Goal: Transaction & Acquisition: Obtain resource

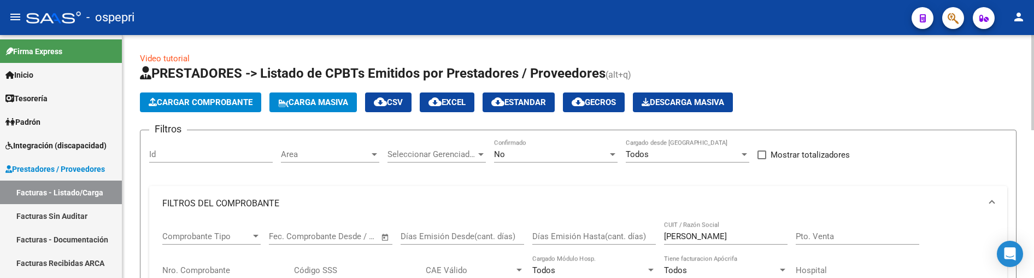
click at [862, 67] on h1 "PRESTADORES -> Listado de CPBTs Emitidos por Prestadores / Proveedores (alt+q)" at bounding box center [578, 73] width 876 height 19
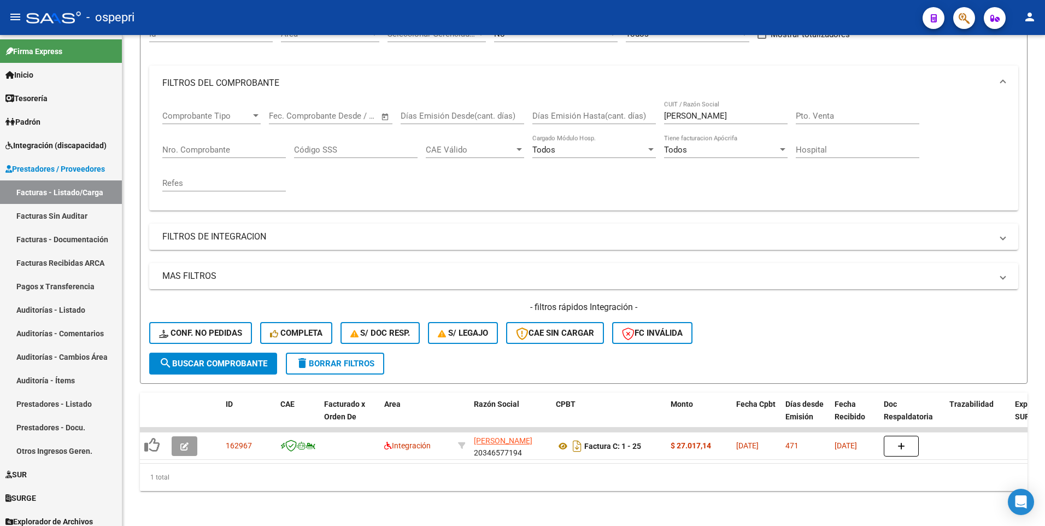
scroll to position [128, 0]
drag, startPoint x: 710, startPoint y: 106, endPoint x: 663, endPoint y: 106, distance: 47.0
click at [663, 106] on div "Comprobante Tipo Comprobante Tipo Fecha inicio – Fecha fin Fec. Comprobante Des…" at bounding box center [583, 151] width 843 height 101
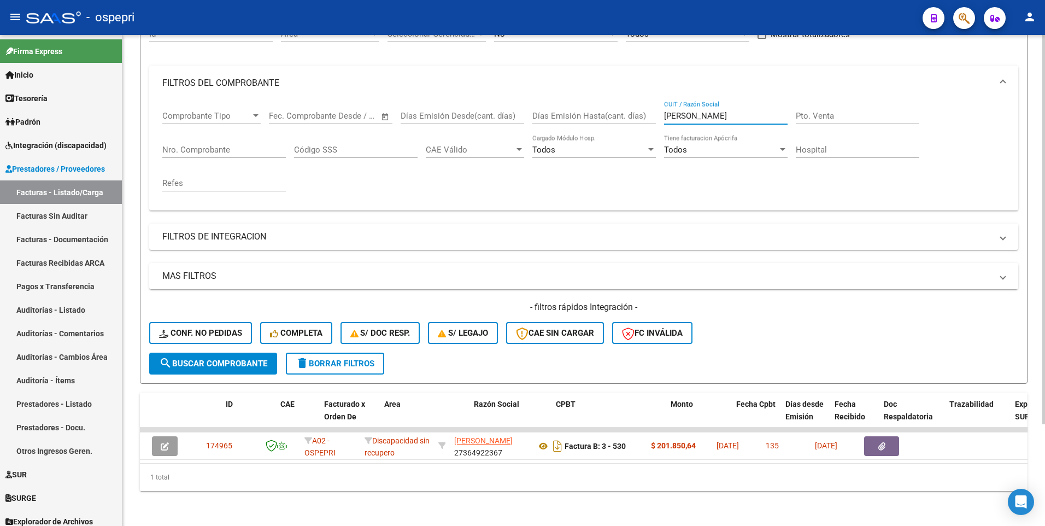
scroll to position [0, 0]
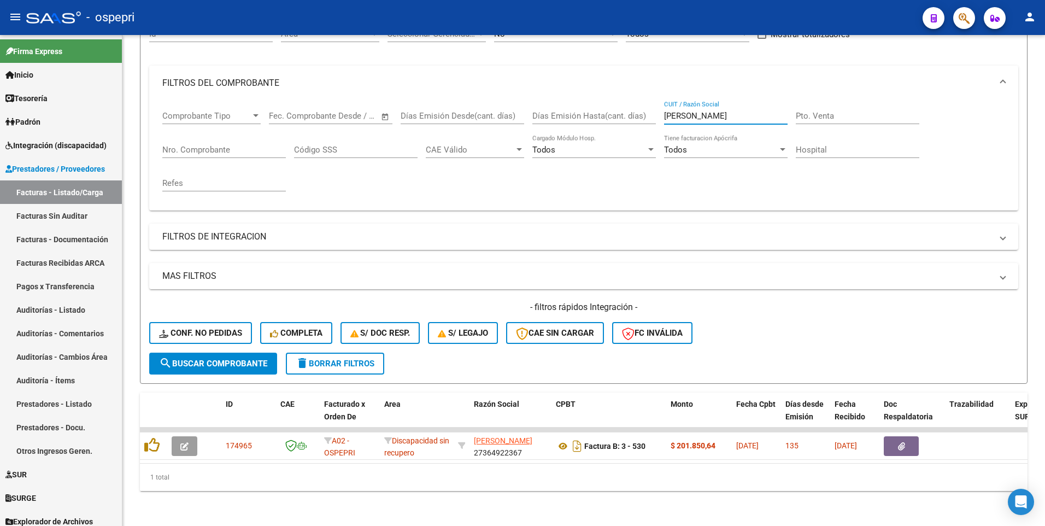
type input "[PERSON_NAME]"
drag, startPoint x: 736, startPoint y: 111, endPoint x: 645, endPoint y: 113, distance: 91.3
click at [645, 113] on div "Comprobante Tipo Comprobante Tipo Fecha inicio – Fecha fin Fec. Comprobante Des…" at bounding box center [583, 151] width 843 height 101
click at [688, 111] on input "CUIT / Razón Social" at bounding box center [725, 116] width 123 height 10
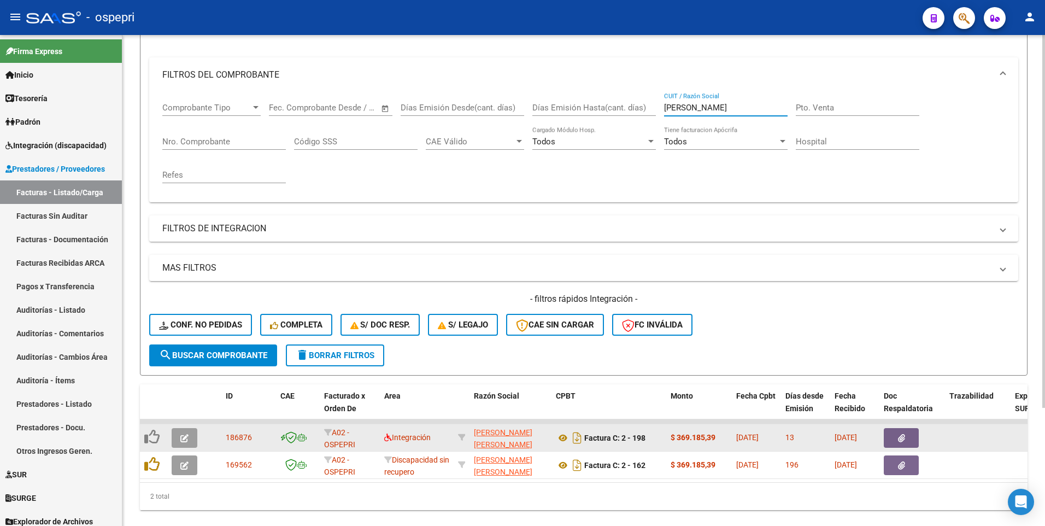
type input "[PERSON_NAME]"
click at [180, 277] on button "button" at bounding box center [185, 438] width 26 height 20
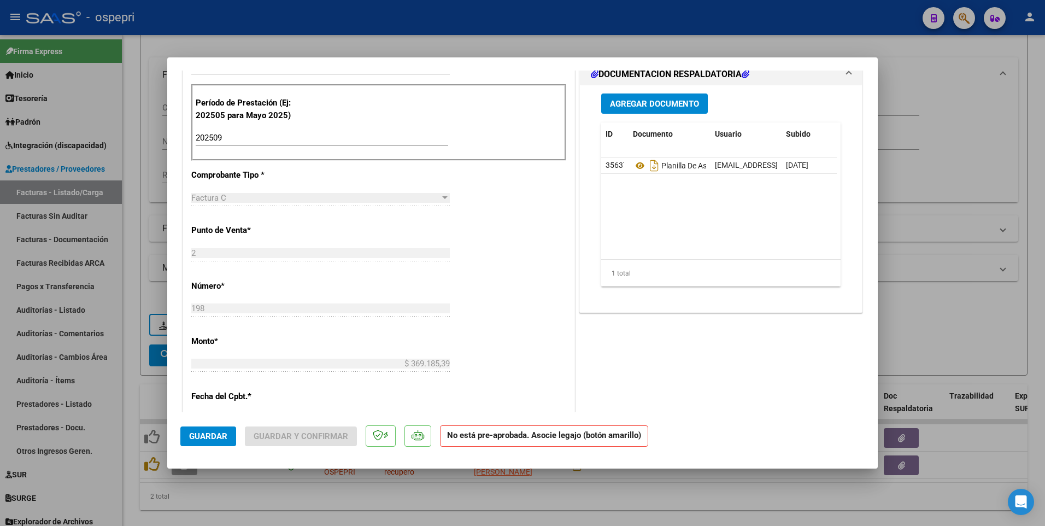
scroll to position [328, 0]
click at [960, 277] on div at bounding box center [522, 263] width 1045 height 526
type input "$ 0,00"
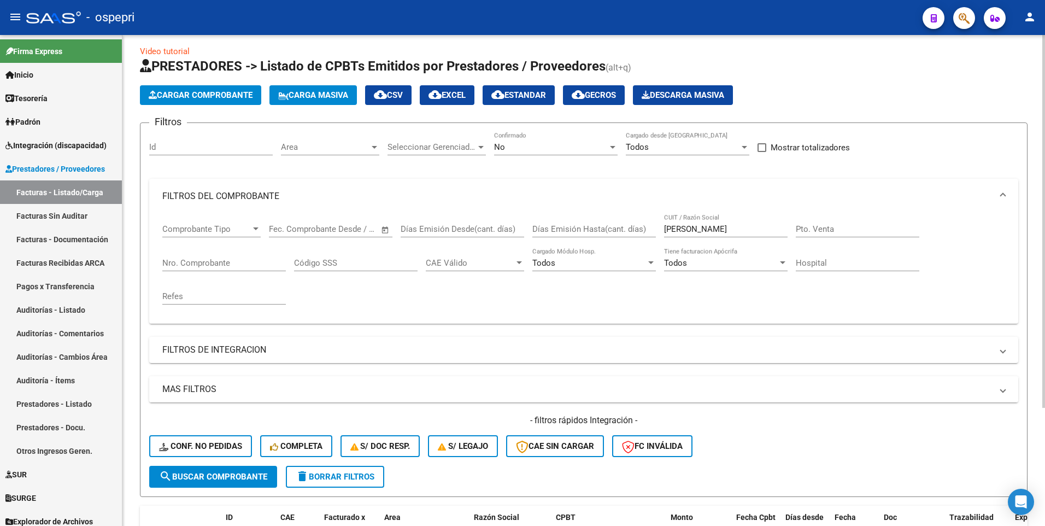
scroll to position [0, 0]
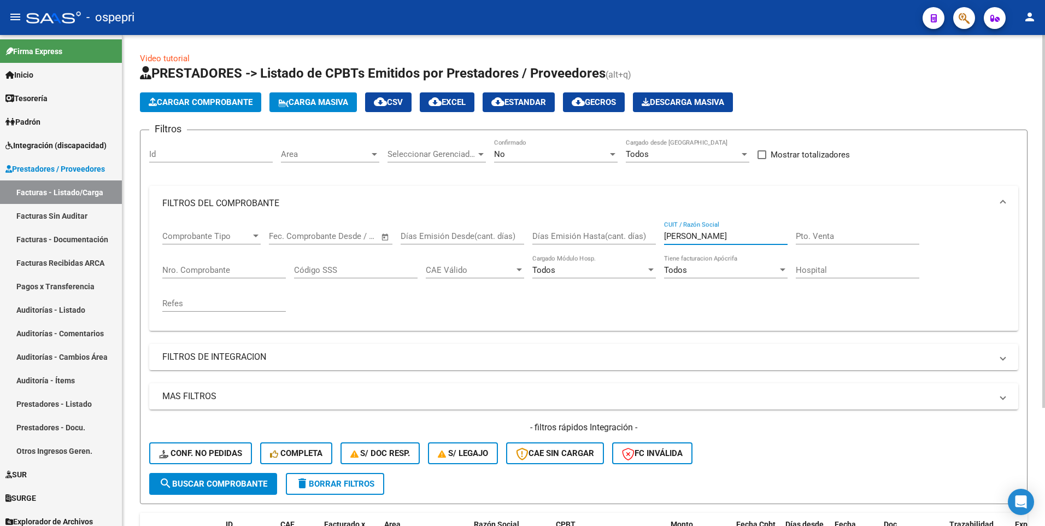
drag, startPoint x: 729, startPoint y: 238, endPoint x: 664, endPoint y: 244, distance: 64.8
click at [664, 244] on div "[PERSON_NAME] CUIT / Razón Social" at bounding box center [725, 238] width 123 height 34
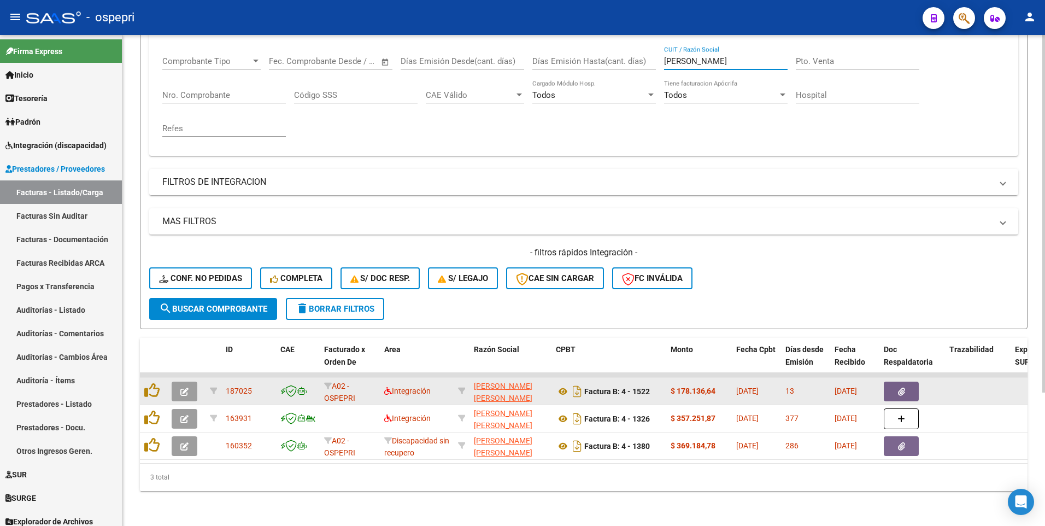
type input "[PERSON_NAME]"
click at [189, 277] on button "button" at bounding box center [185, 391] width 26 height 20
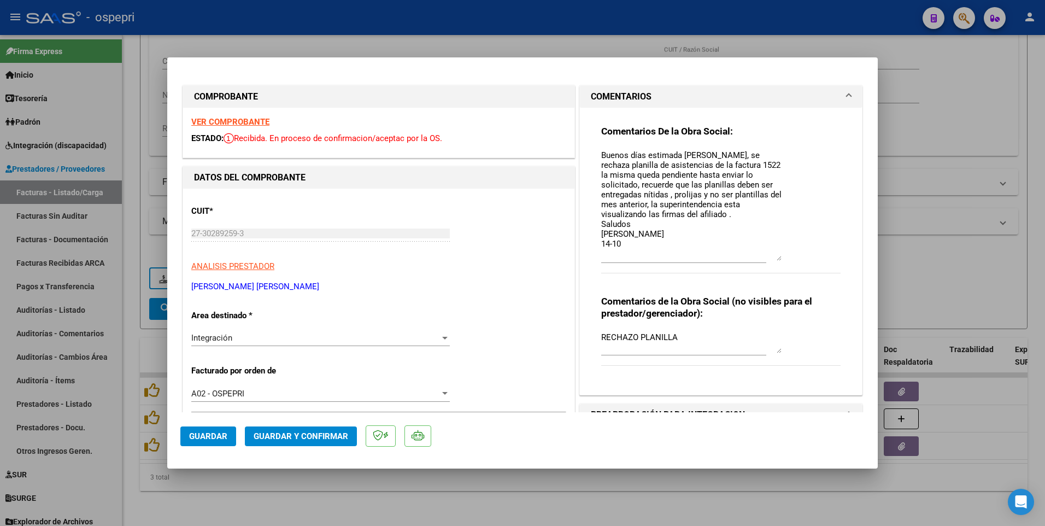
drag, startPoint x: 774, startPoint y: 169, endPoint x: 774, endPoint y: 258, distance: 89.6
click at [774, 258] on textarea "Buenos días estimada [PERSON_NAME], se rechaza planilla de asistencias de la fa…" at bounding box center [691, 204] width 180 height 111
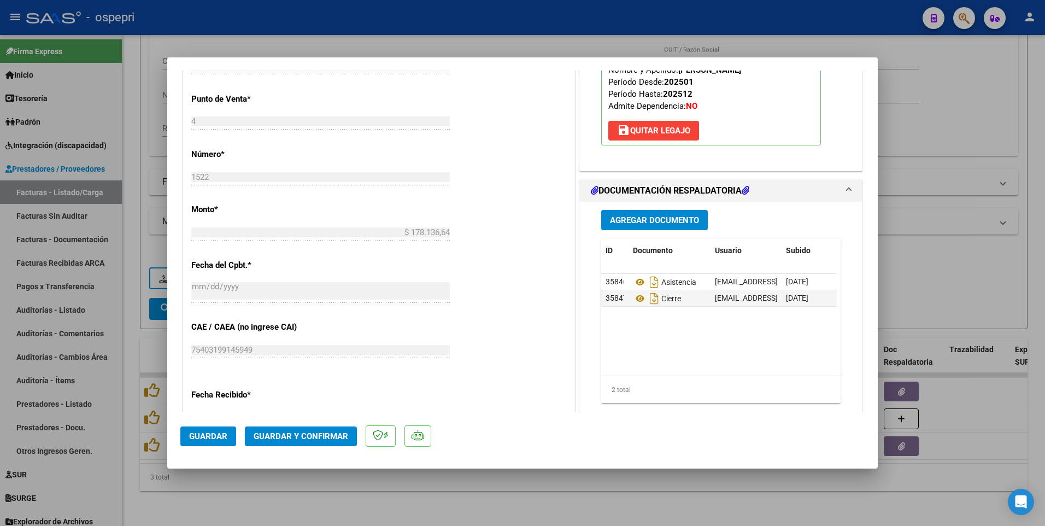
scroll to position [492, 0]
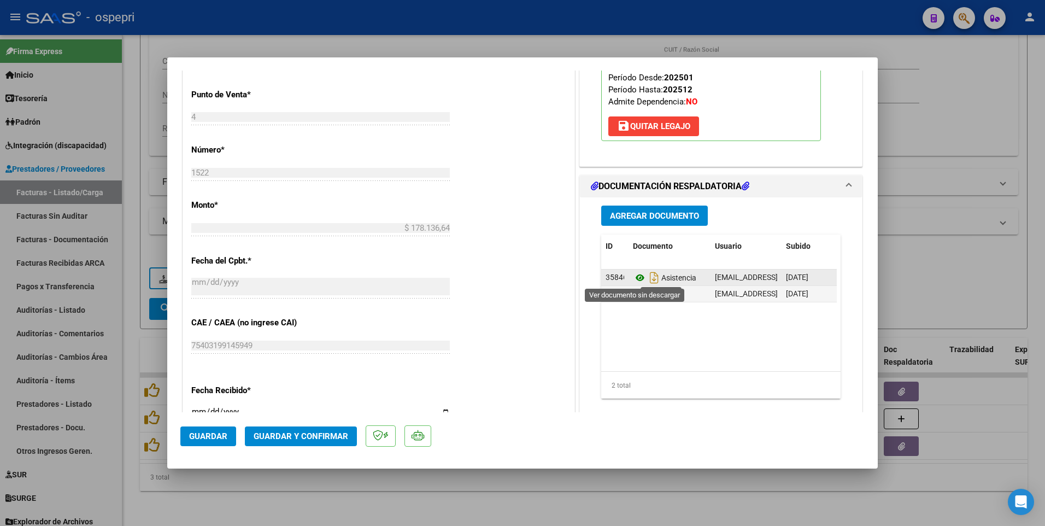
click at [635, 277] on icon at bounding box center [640, 277] width 14 height 13
click at [579, 277] on div at bounding box center [522, 263] width 1045 height 526
type input "$ 0,00"
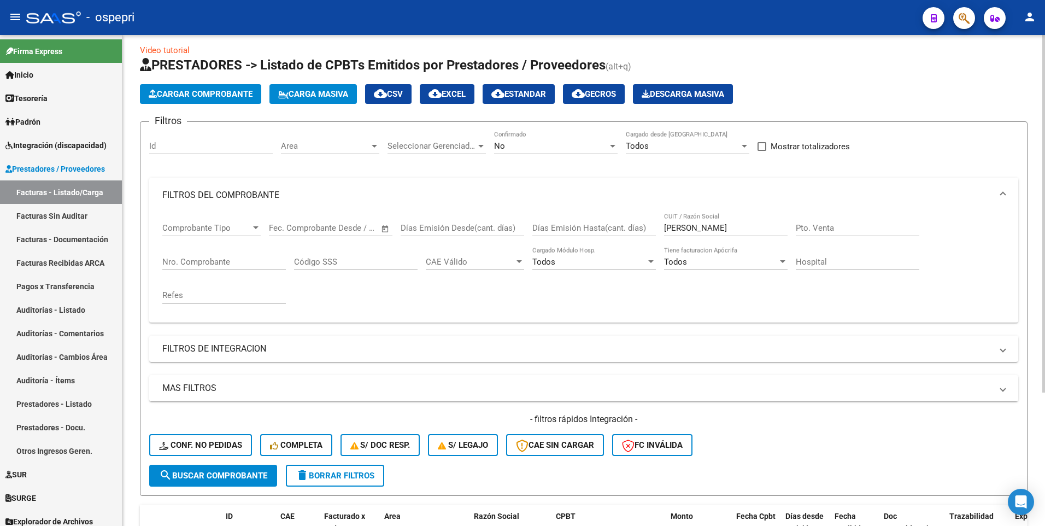
scroll to position [0, 0]
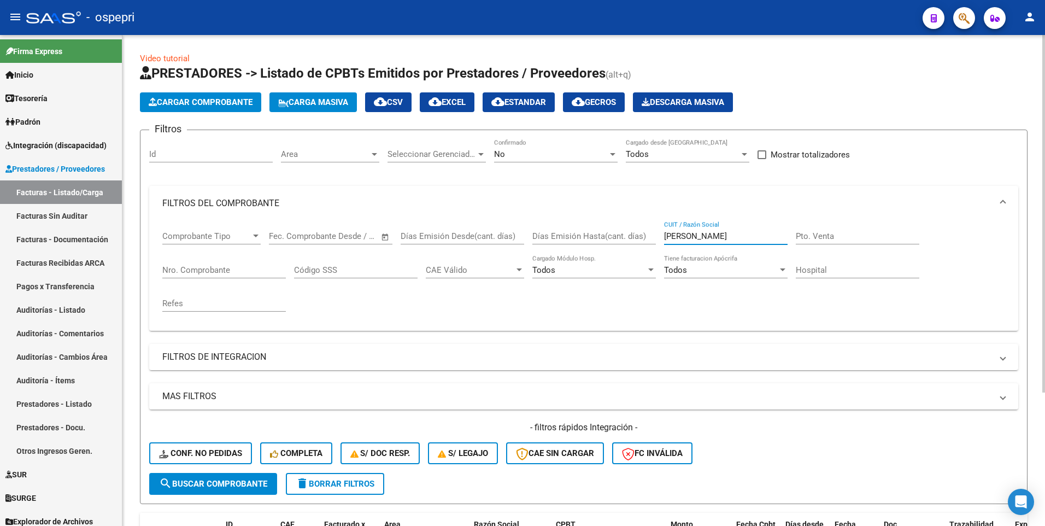
drag, startPoint x: 694, startPoint y: 235, endPoint x: 627, endPoint y: 238, distance: 66.7
click at [627, 238] on div "Comprobante Tipo Comprobante Tipo Fecha inicio – Fecha fin Fec. Comprobante Des…" at bounding box center [583, 271] width 843 height 101
click at [216, 277] on mat-panel-title "MAS FILTROS" at bounding box center [576, 396] width 829 height 12
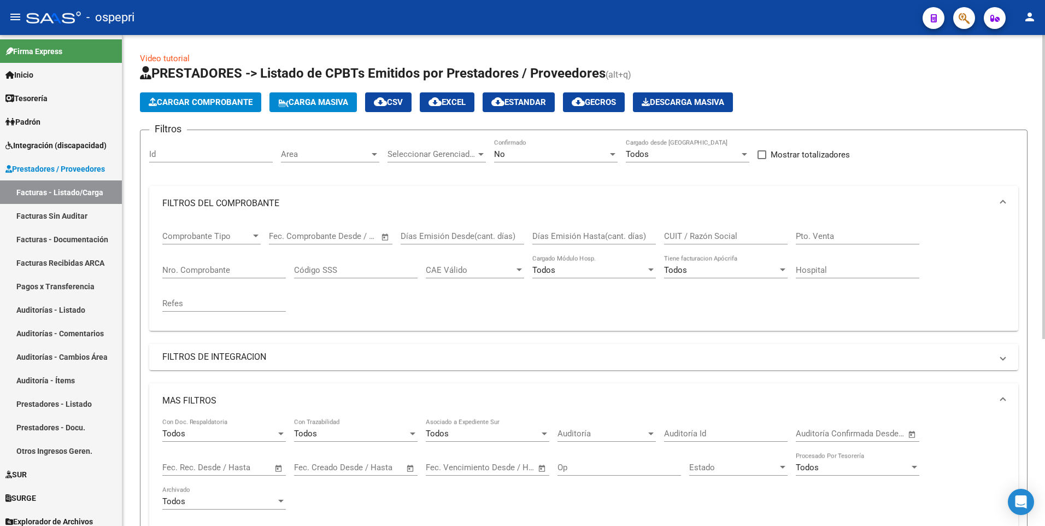
click at [278, 277] on span "Open calendar" at bounding box center [279, 468] width 26 height 26
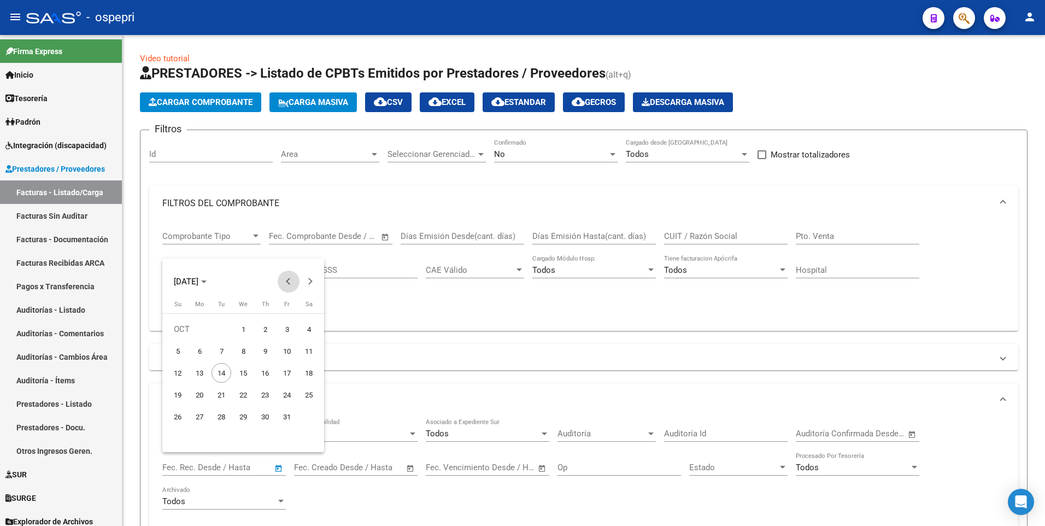
click at [287, 277] on button "Previous month" at bounding box center [289, 281] width 22 height 22
click at [200, 277] on span "1" at bounding box center [200, 351] width 20 height 20
type input "[DATE]"
click at [308, 277] on button "Next month" at bounding box center [310, 281] width 22 height 22
click at [288, 277] on button "Previous month" at bounding box center [289, 281] width 22 height 22
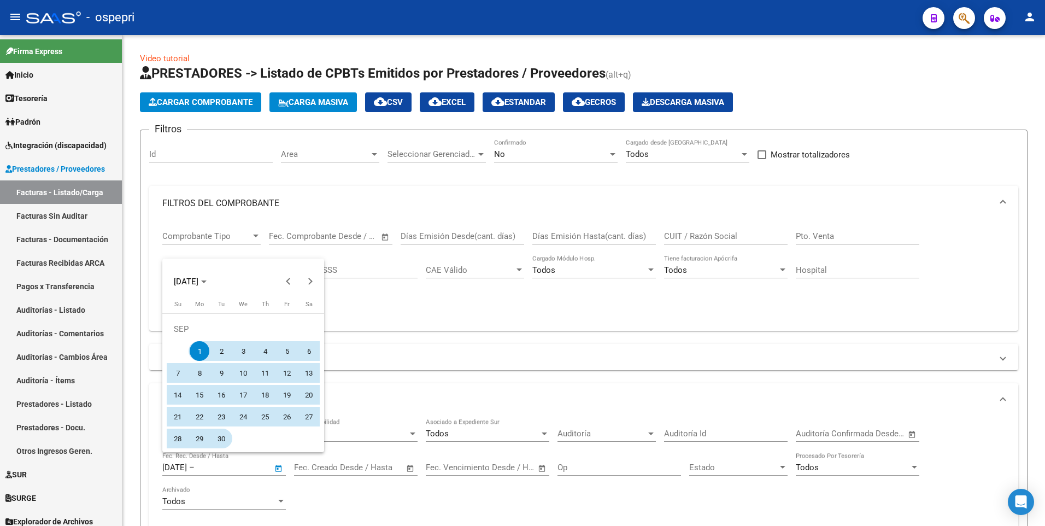
click at [223, 277] on span "30" at bounding box center [221, 438] width 20 height 20
type input "[DATE]"
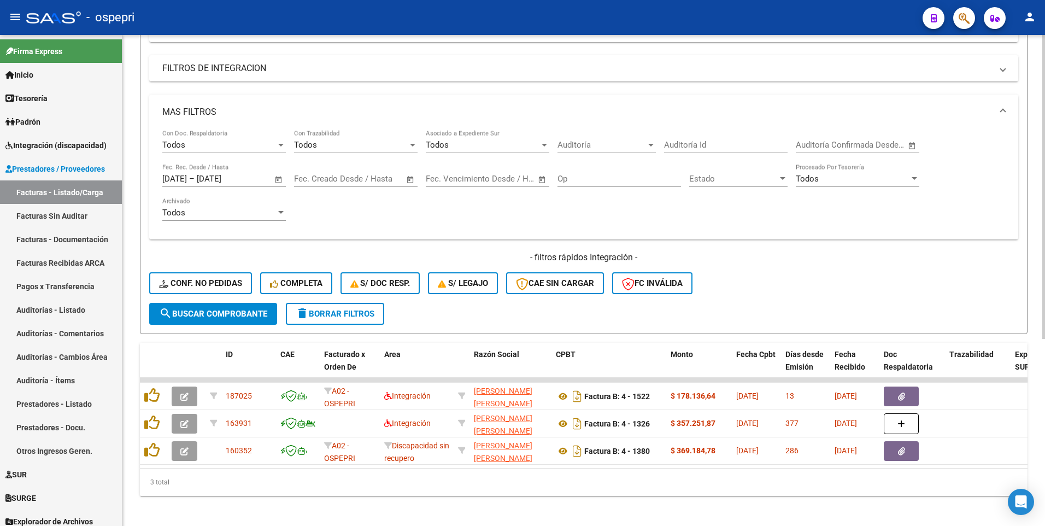
scroll to position [302, 0]
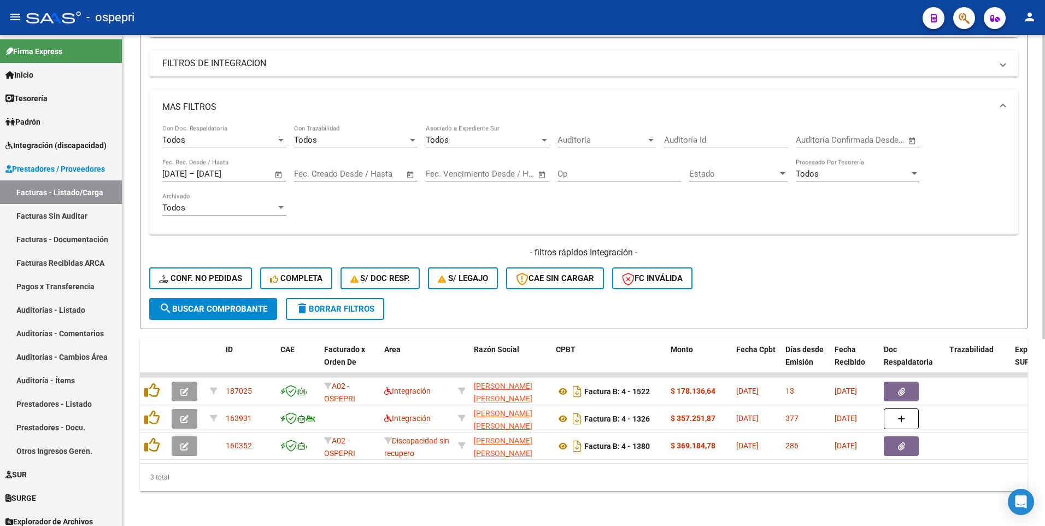
click at [232, 277] on span "search Buscar Comprobante" at bounding box center [213, 309] width 108 height 10
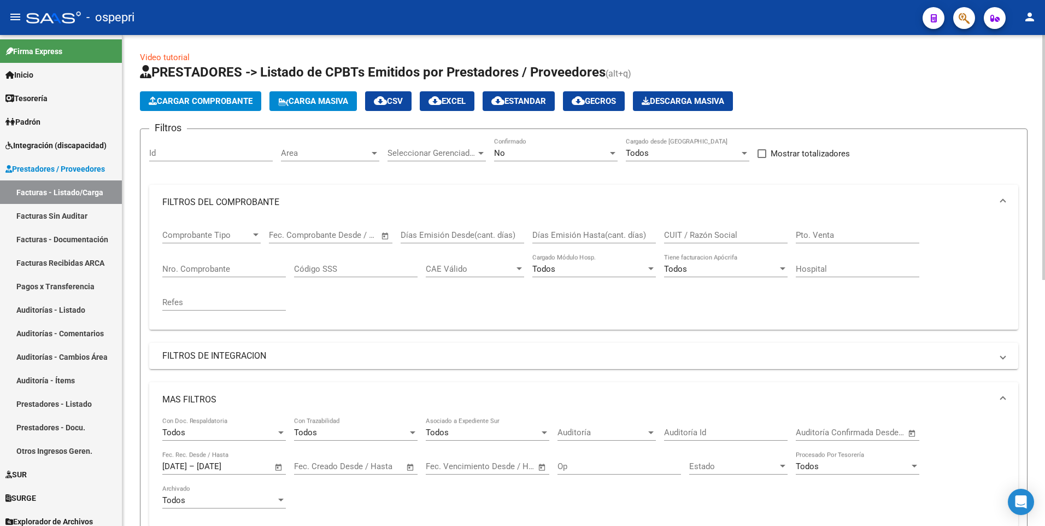
scroll to position [0, 0]
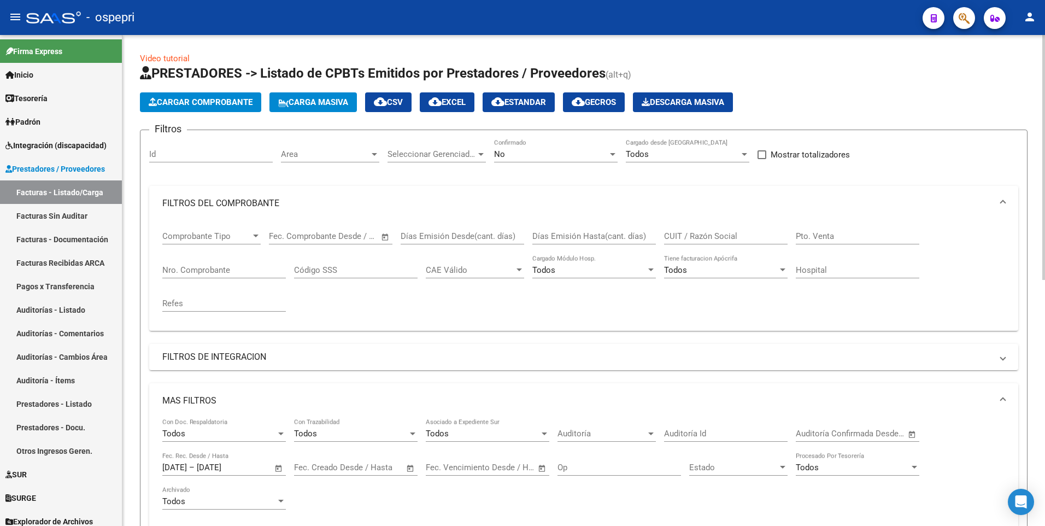
click at [403, 103] on span "cloud_download CSV" at bounding box center [388, 102] width 29 height 10
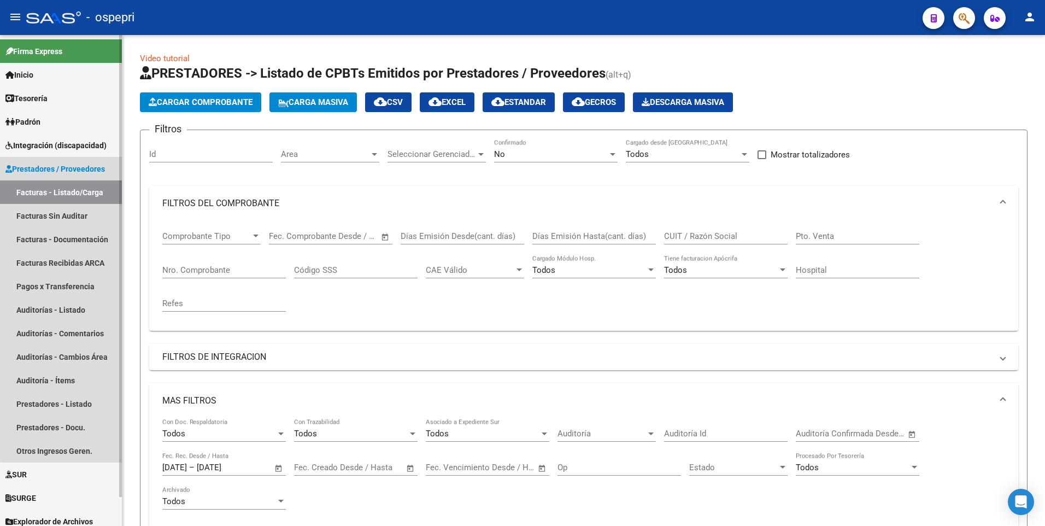
click at [86, 194] on link "Facturas - Listado/Carga" at bounding box center [61, 191] width 122 height 23
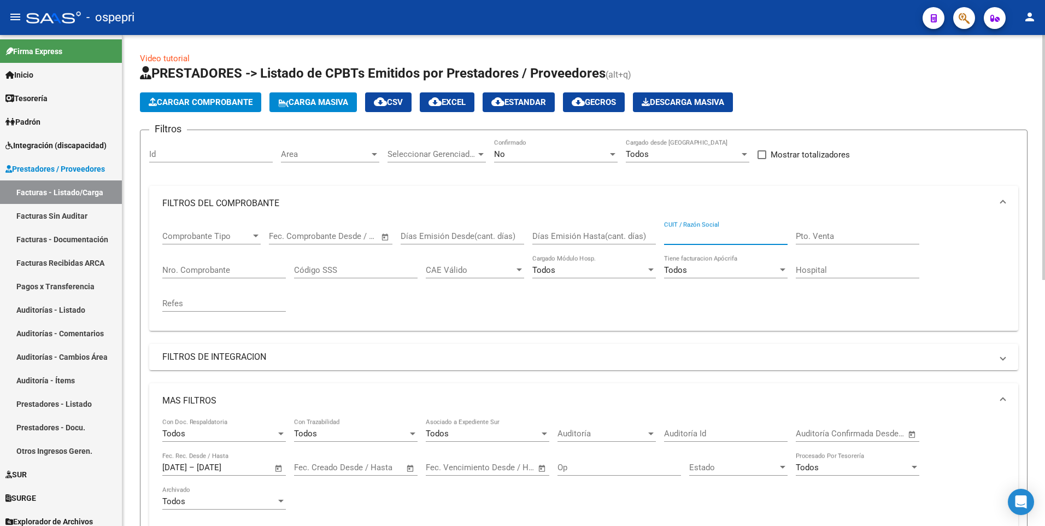
click at [721, 234] on input "CUIT / Razón Social" at bounding box center [725, 236] width 123 height 10
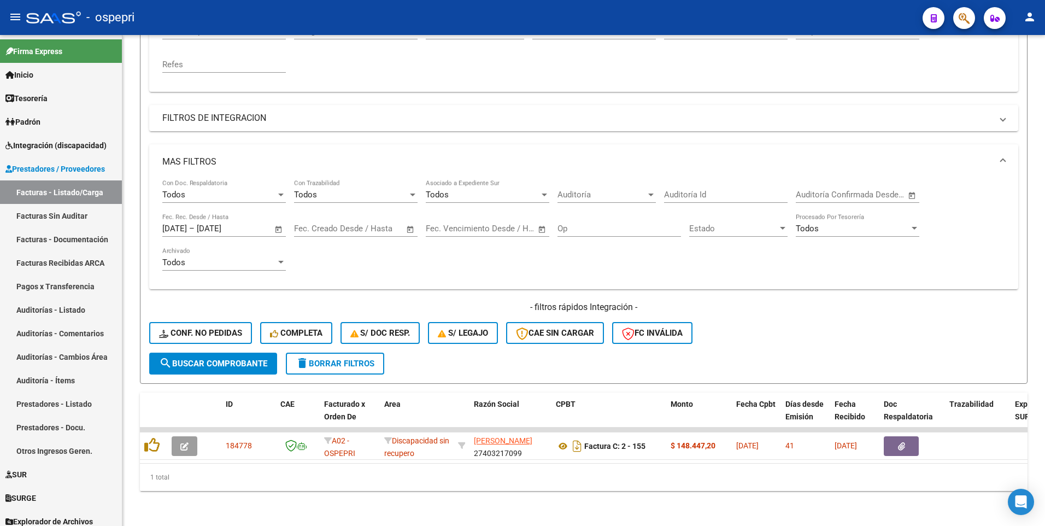
type input "[PERSON_NAME]"
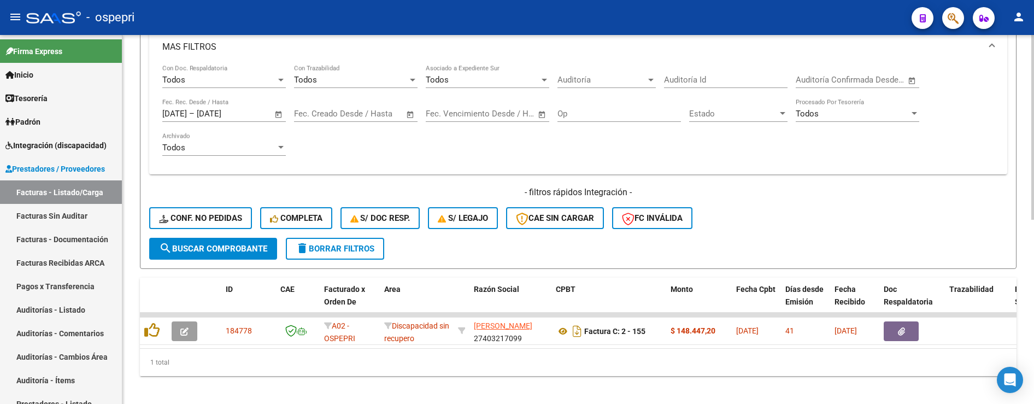
scroll to position [369, 0]
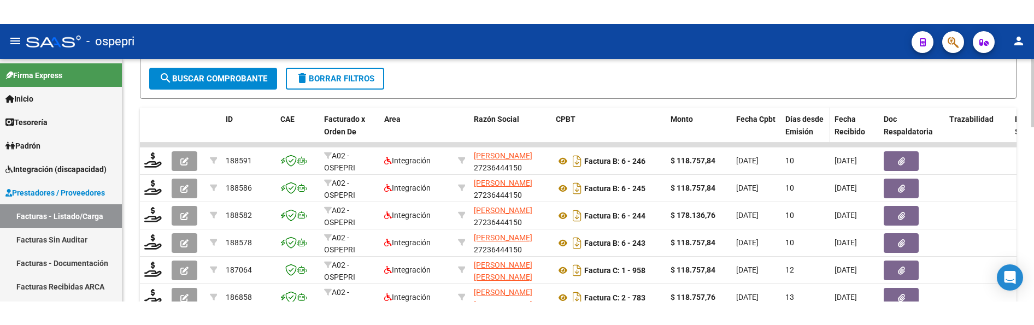
scroll to position [484, 0]
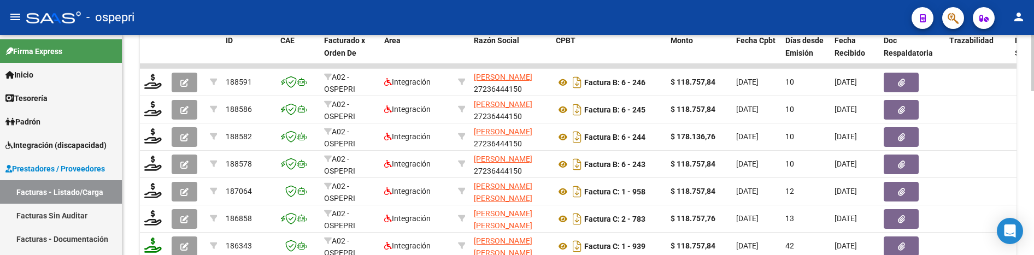
click at [1032, 189] on div at bounding box center [1032, 188] width 3 height 56
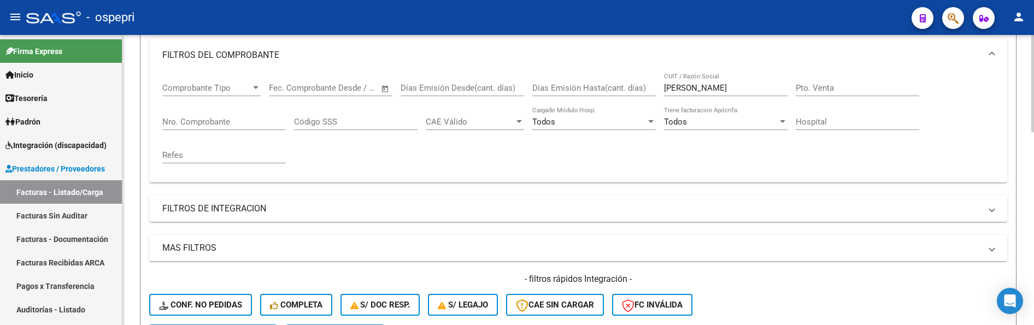
scroll to position [0, 0]
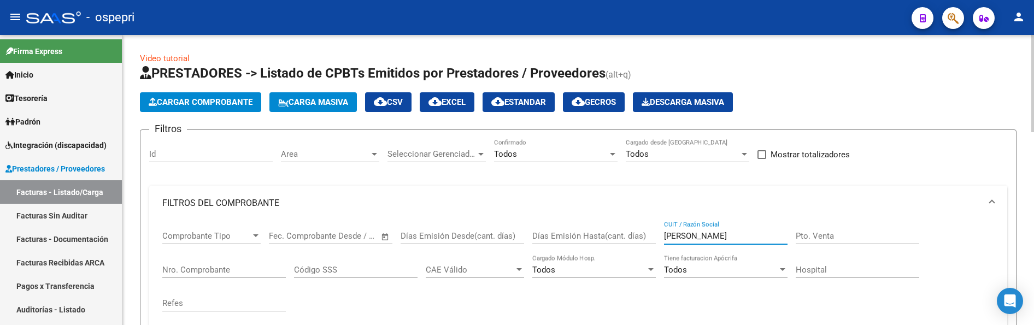
drag, startPoint x: 706, startPoint y: 235, endPoint x: 666, endPoint y: 234, distance: 40.4
click at [666, 234] on input "[PERSON_NAME]" at bounding box center [725, 236] width 123 height 10
click at [611, 151] on div at bounding box center [613, 154] width 10 height 9
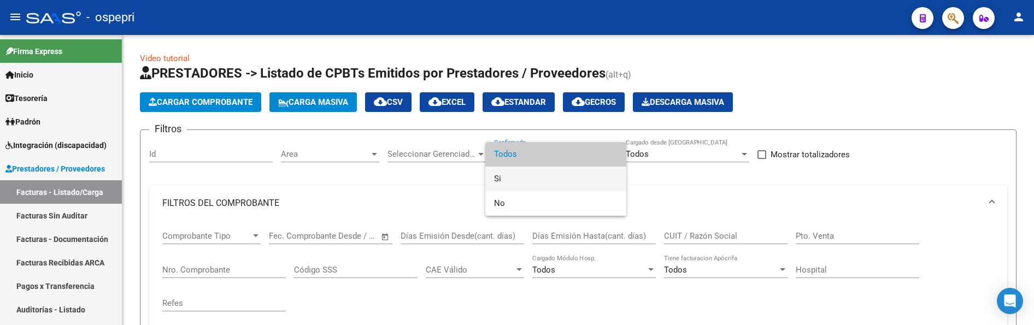
click at [532, 175] on span "Si" at bounding box center [555, 179] width 123 height 25
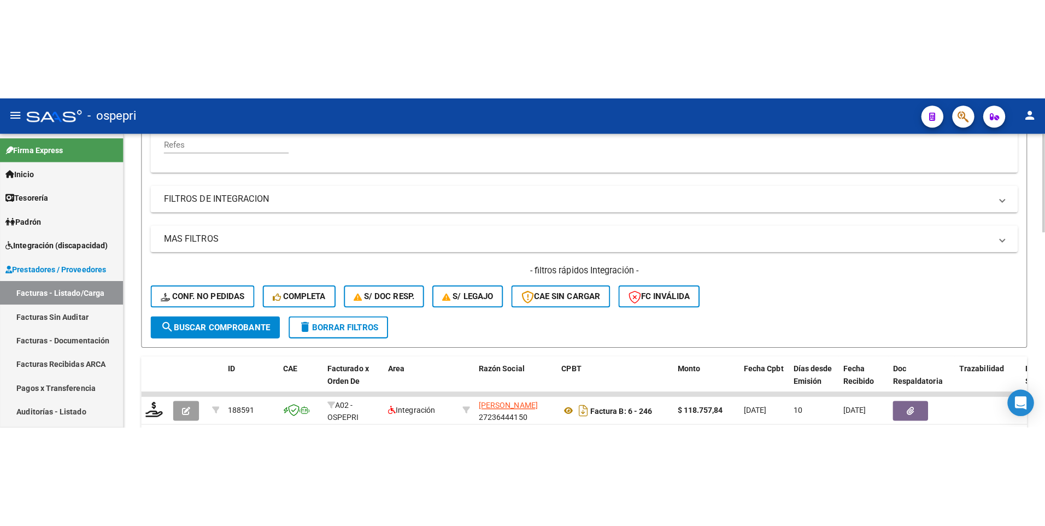
scroll to position [328, 0]
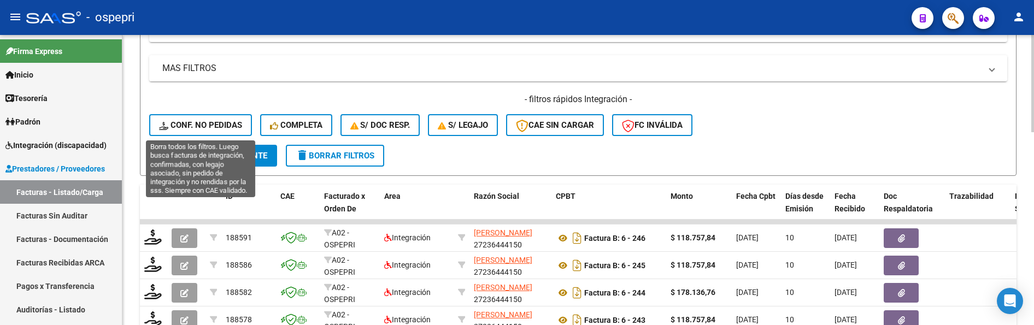
click at [213, 125] on span "Conf. no pedidas" at bounding box center [200, 125] width 83 height 10
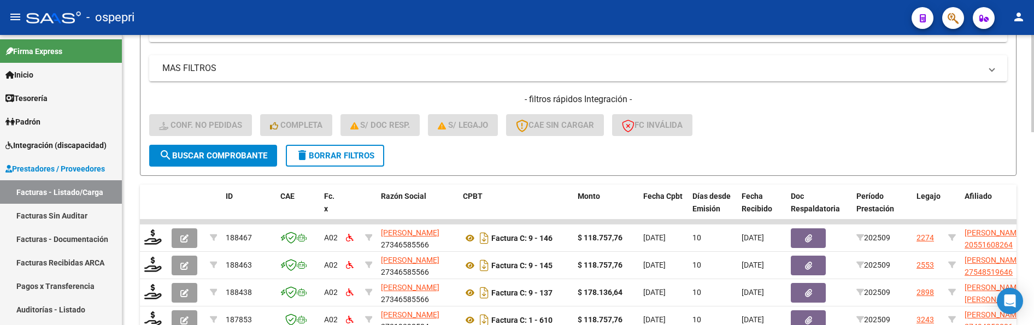
click at [831, 105] on h4 "- filtros rápidos Integración -" at bounding box center [578, 99] width 858 height 12
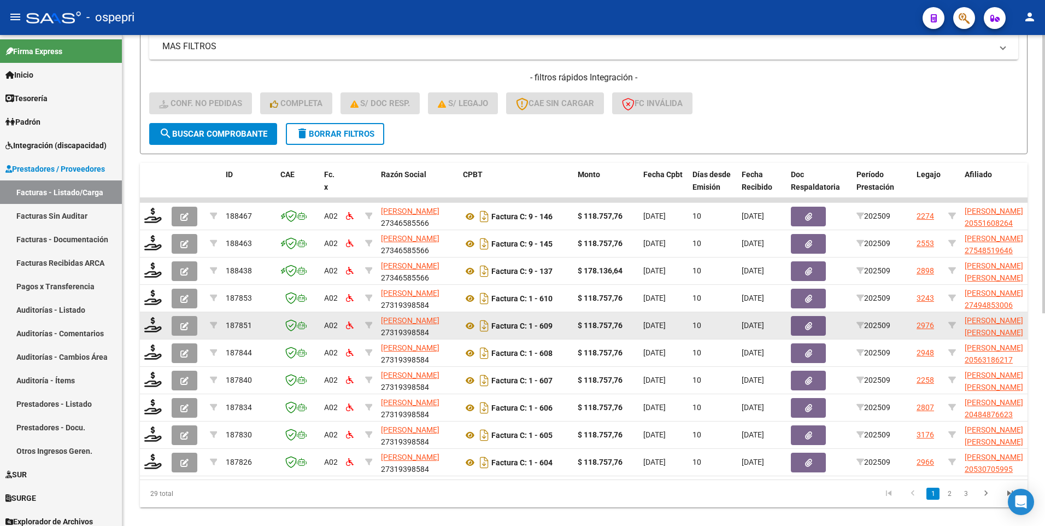
scroll to position [0, 0]
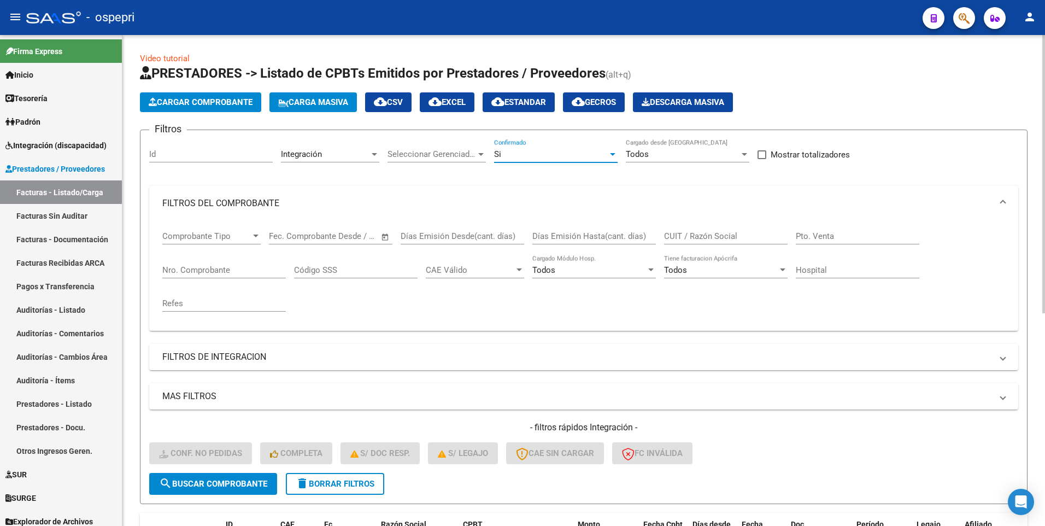
click at [610, 152] on div at bounding box center [613, 154] width 10 height 9
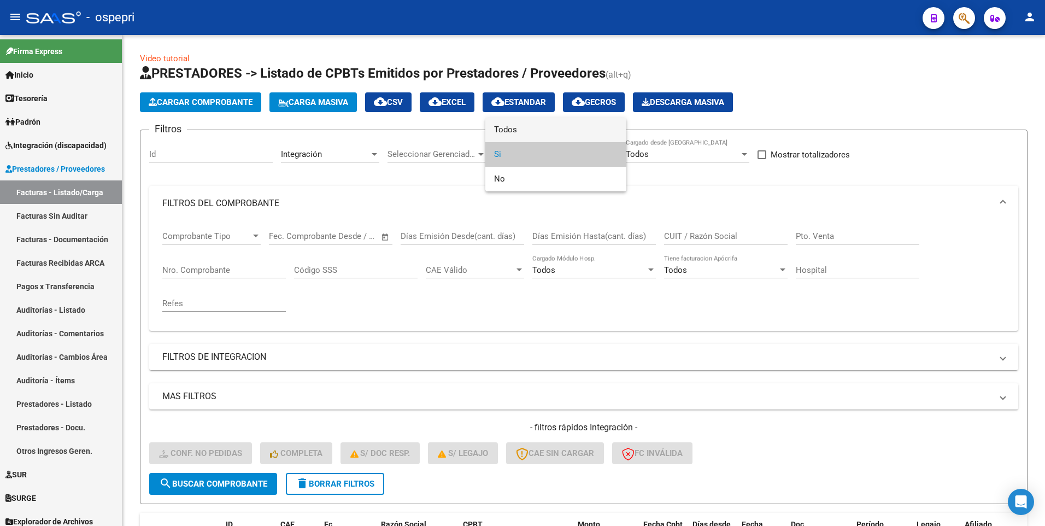
click at [564, 134] on span "Todos" at bounding box center [555, 129] width 123 height 25
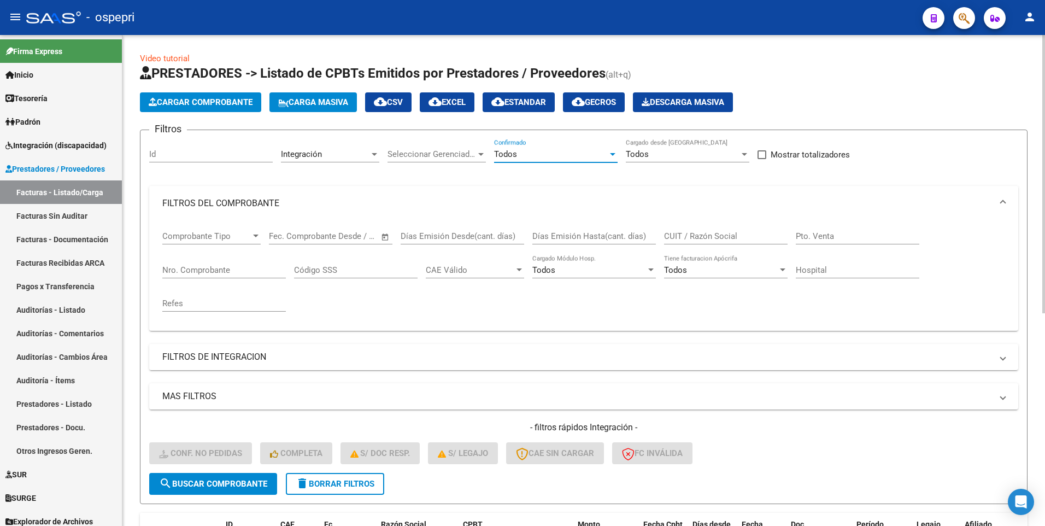
click at [730, 237] on input "CUIT / Razón Social" at bounding box center [725, 236] width 123 height 10
type input "[PERSON_NAME]"
click at [806, 277] on div "- filtros rápidos Integración - Conf. no pedidas Completa S/ Doc Resp. S/ legaj…" at bounding box center [583, 446] width 869 height 51
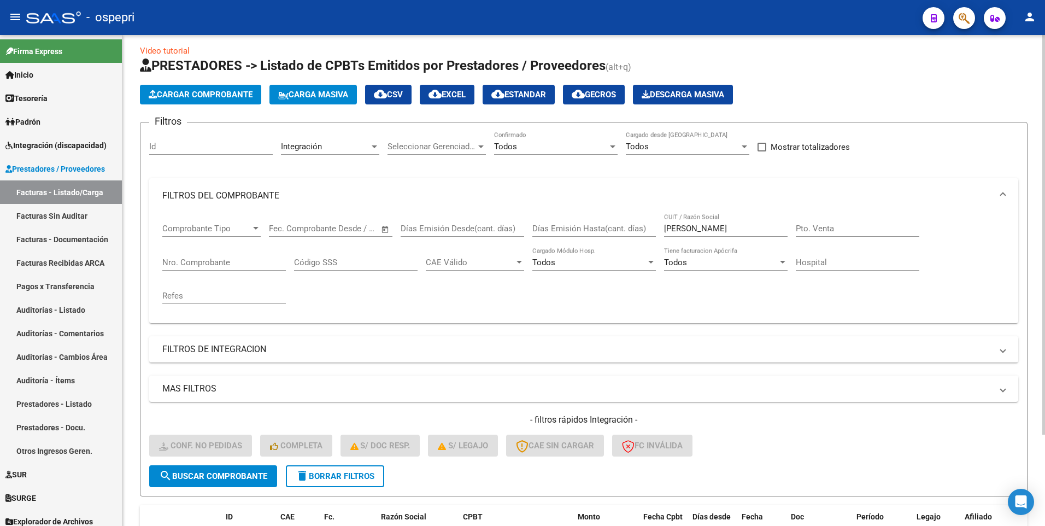
scroll to position [3, 0]
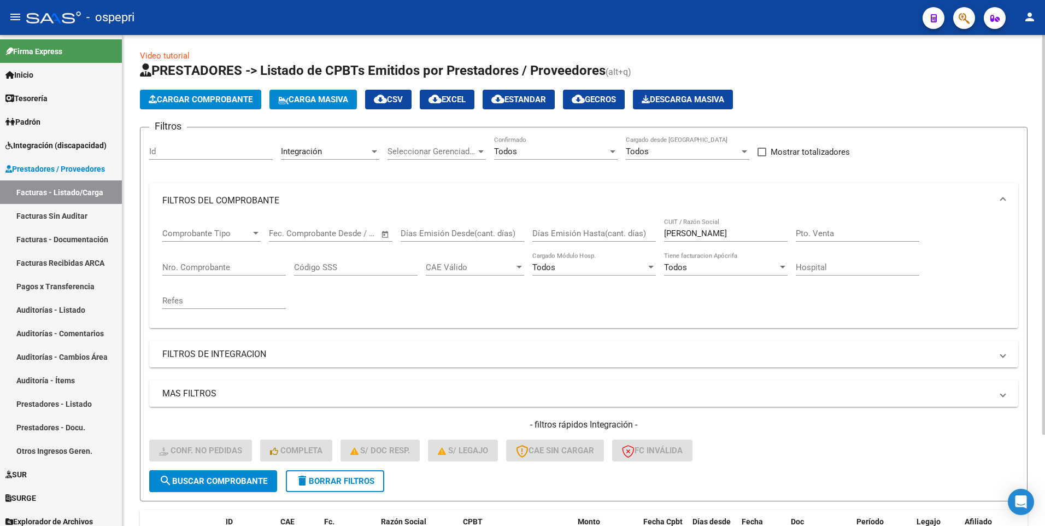
click at [338, 277] on button "delete Borrar Filtros" at bounding box center [335, 481] width 98 height 22
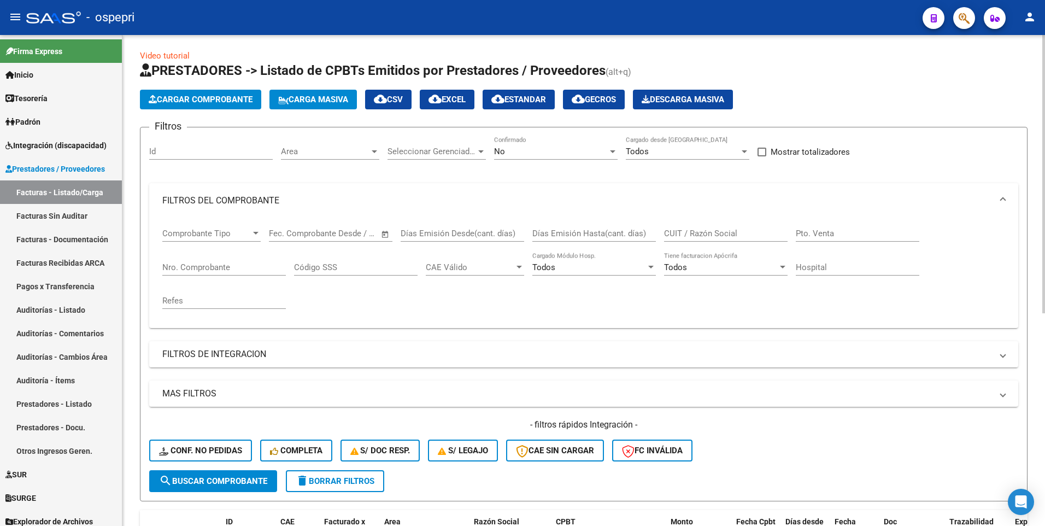
click at [339, 277] on span "delete Borrar Filtros" at bounding box center [335, 481] width 79 height 10
click at [714, 229] on input "CUIT / Razón Social" at bounding box center [725, 233] width 123 height 10
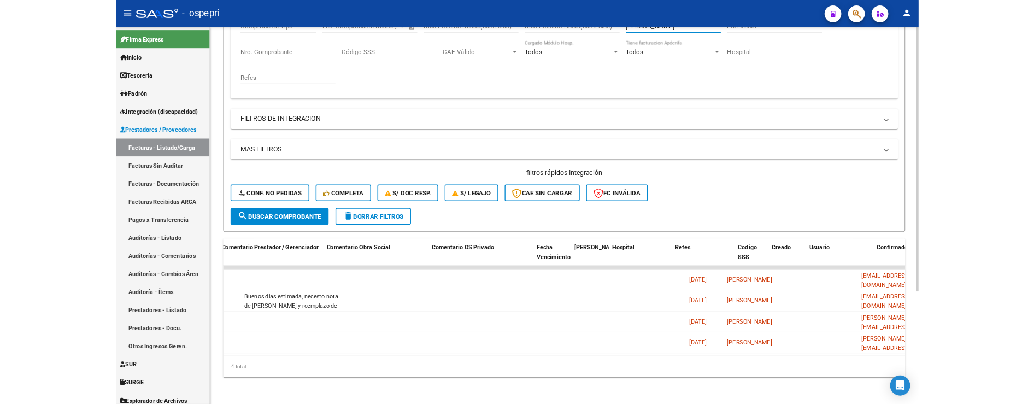
scroll to position [0, 0]
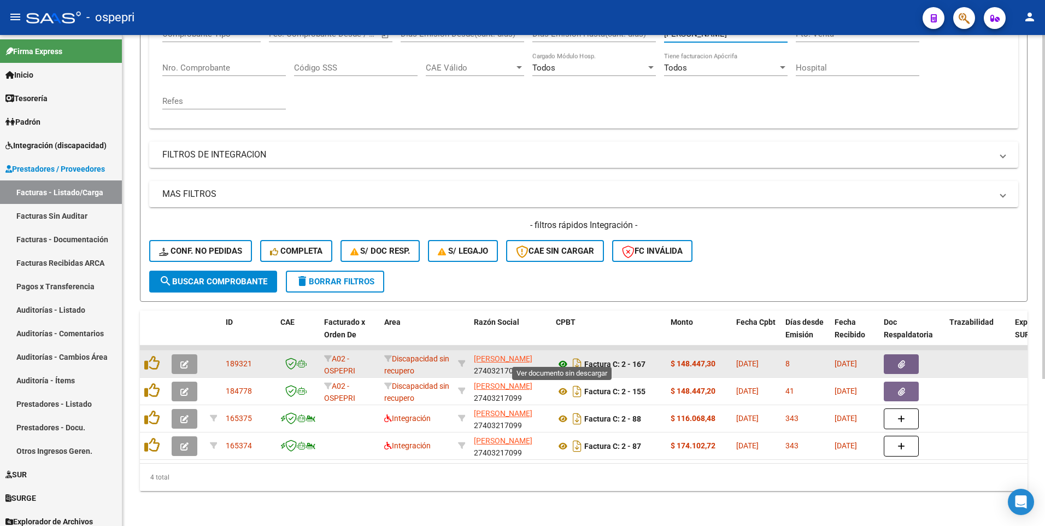
type input "[PERSON_NAME]"
click at [559, 277] on icon at bounding box center [563, 363] width 14 height 13
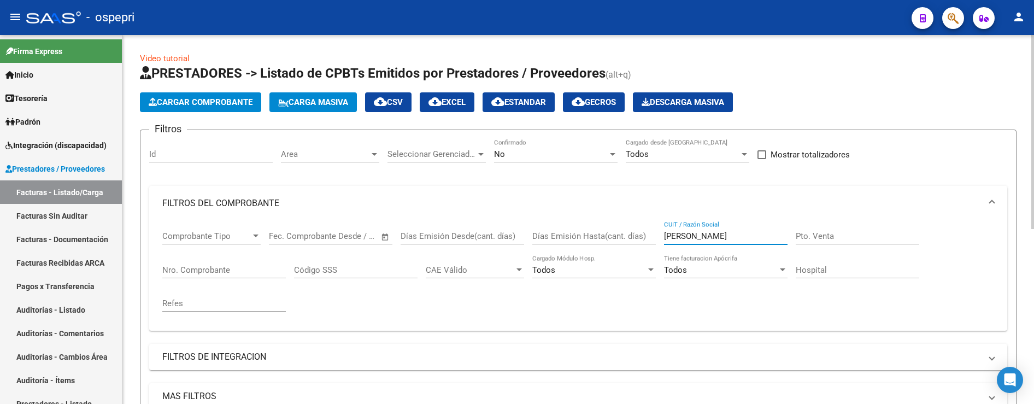
drag, startPoint x: 704, startPoint y: 234, endPoint x: 661, endPoint y: 234, distance: 43.2
click at [661, 234] on div "Comprobante Tipo Comprobante Tipo Fecha inicio – Fecha fin Fec. Comprobante Des…" at bounding box center [578, 271] width 832 height 101
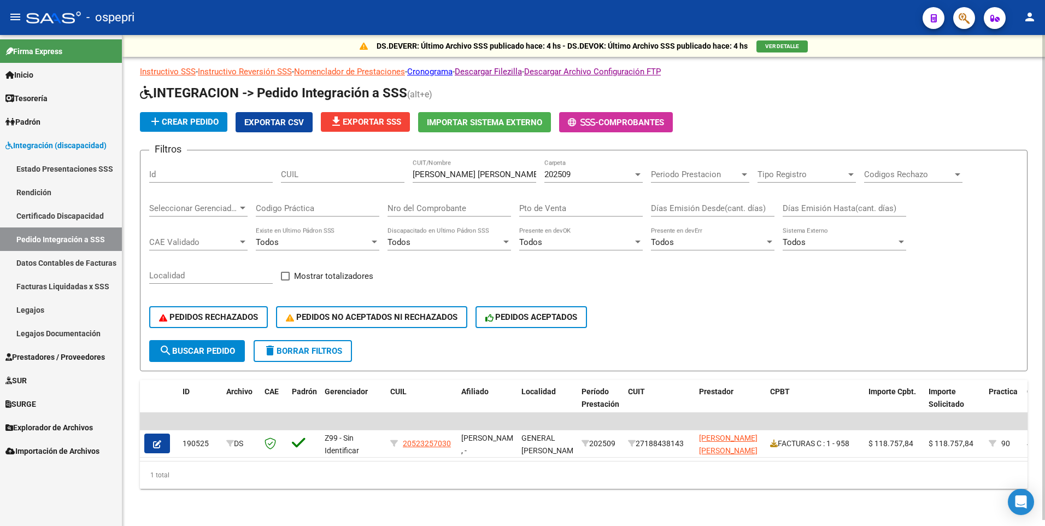
scroll to position [6, 0]
drag, startPoint x: 496, startPoint y: 171, endPoint x: 395, endPoint y: 170, distance: 100.5
click at [395, 170] on div "Filtros Id CUIL GARRIDO AGUILERA CUIT/Nombre 202509 Carpeta Periodo Prestacion …" at bounding box center [583, 249] width 869 height 181
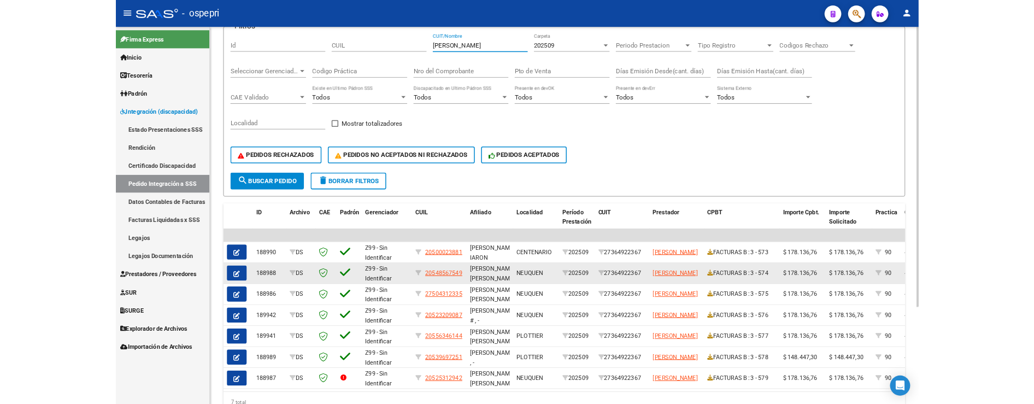
scroll to position [170, 0]
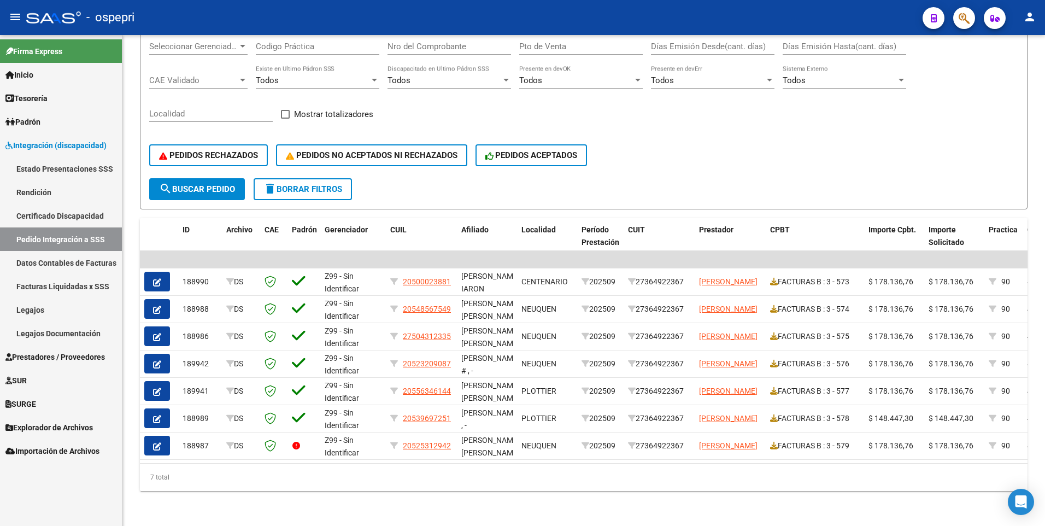
type input "[PERSON_NAME]"
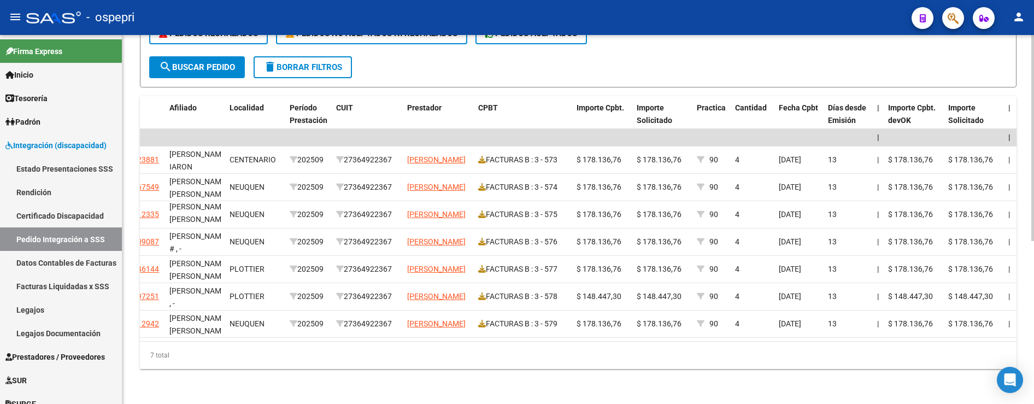
scroll to position [0, 299]
